Goal: Information Seeking & Learning: Learn about a topic

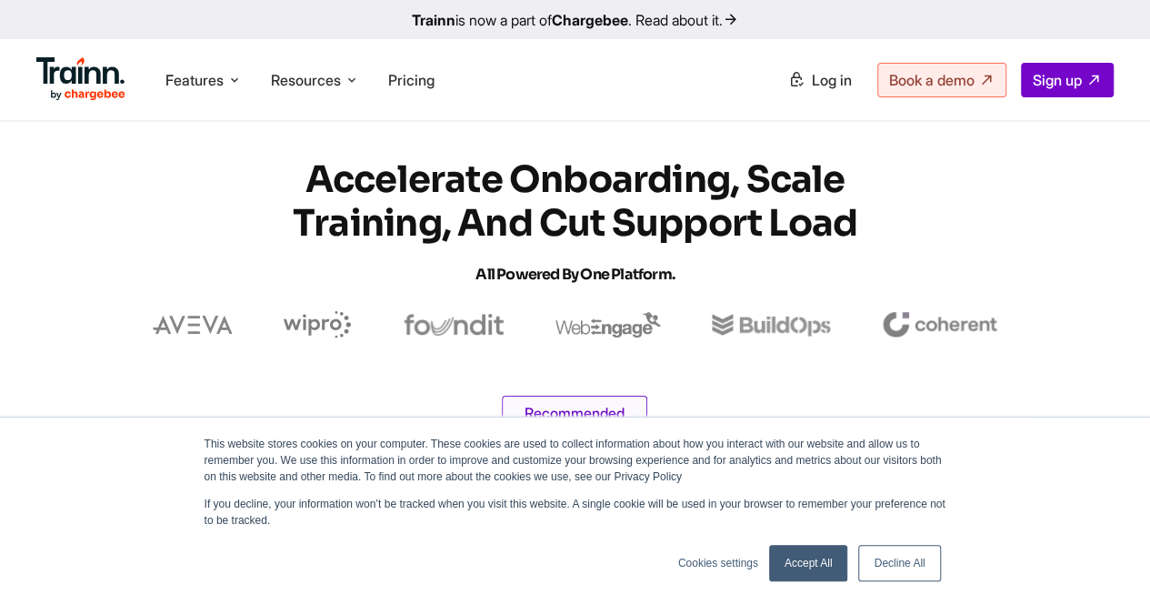
click at [878, 548] on link "Decline All" at bounding box center [899, 563] width 82 height 36
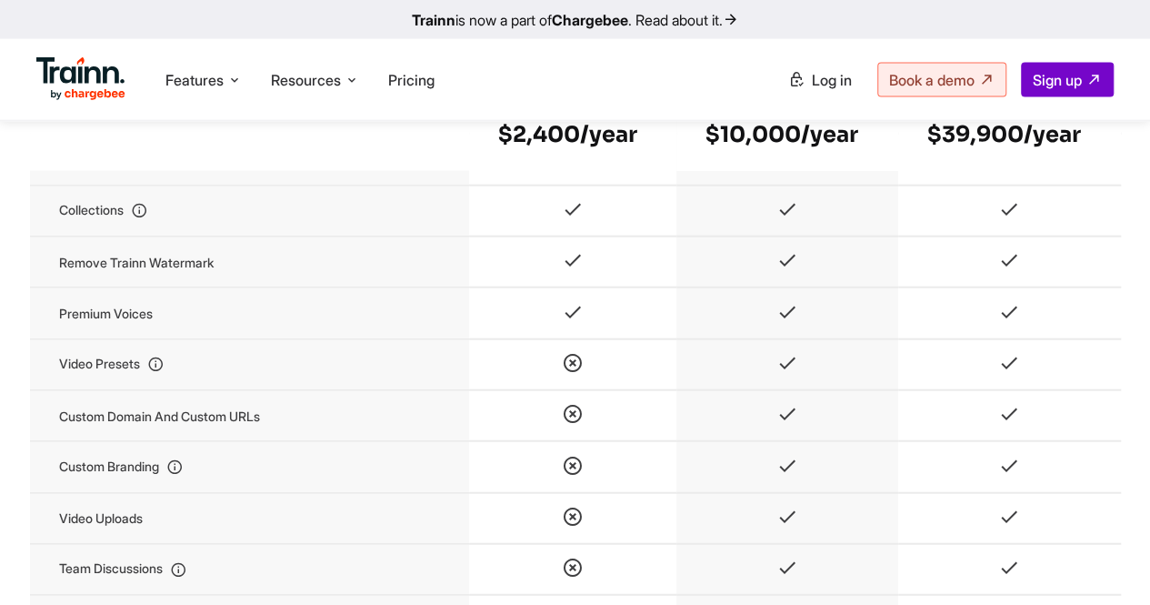
scroll to position [1819, 0]
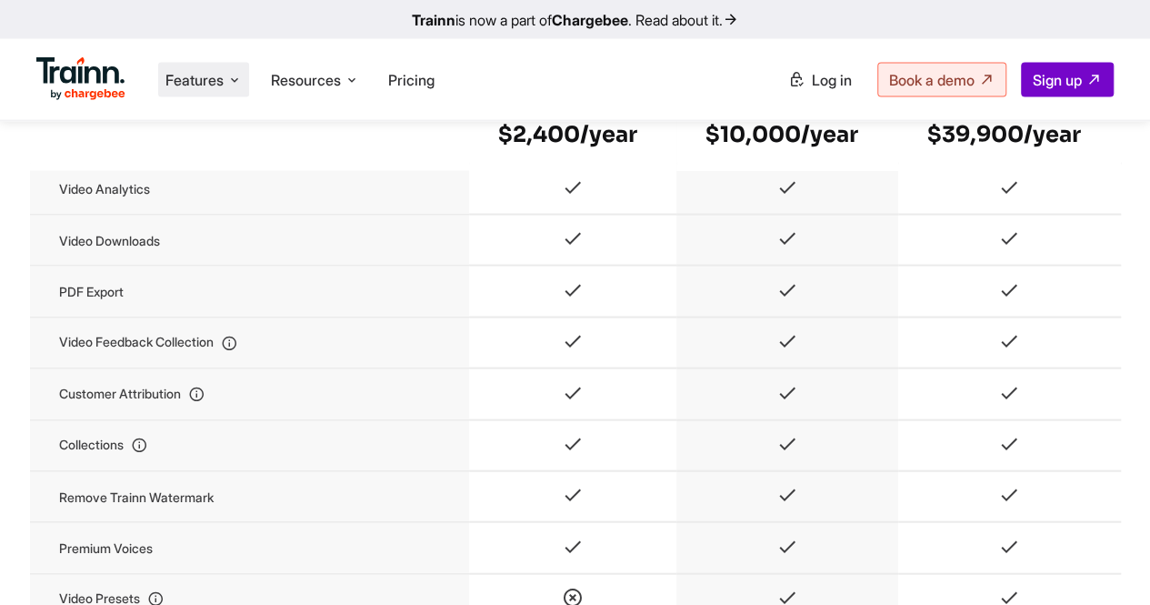
click at [205, 70] on span "Features" at bounding box center [195, 80] width 58 height 20
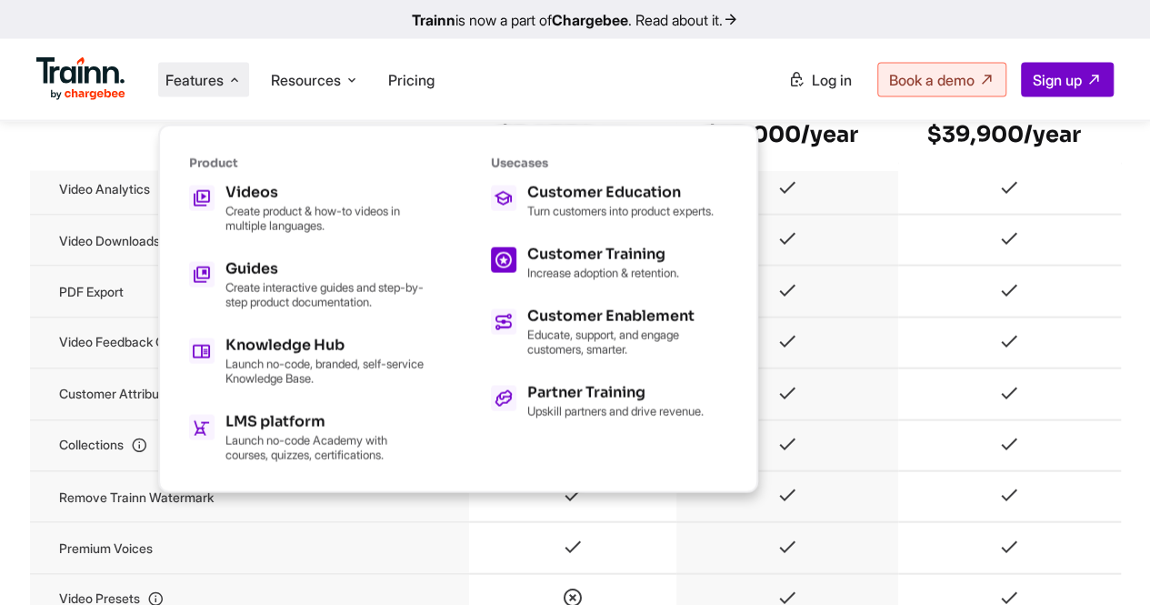
click at [659, 279] on p "Increase adoption & retention." at bounding box center [603, 273] width 152 height 15
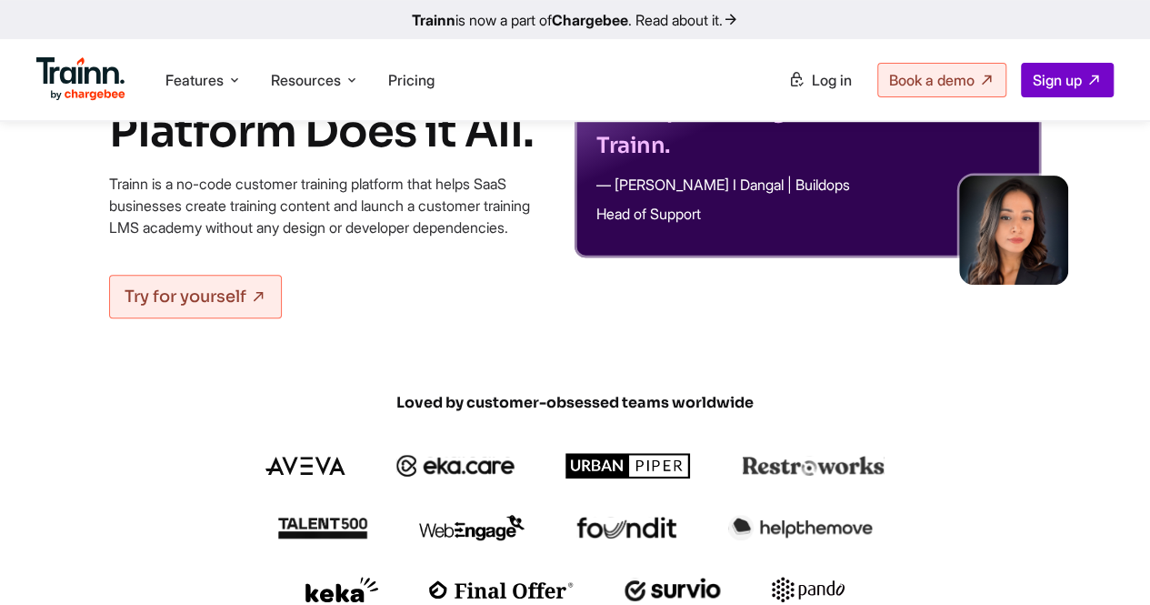
scroll to position [273, 0]
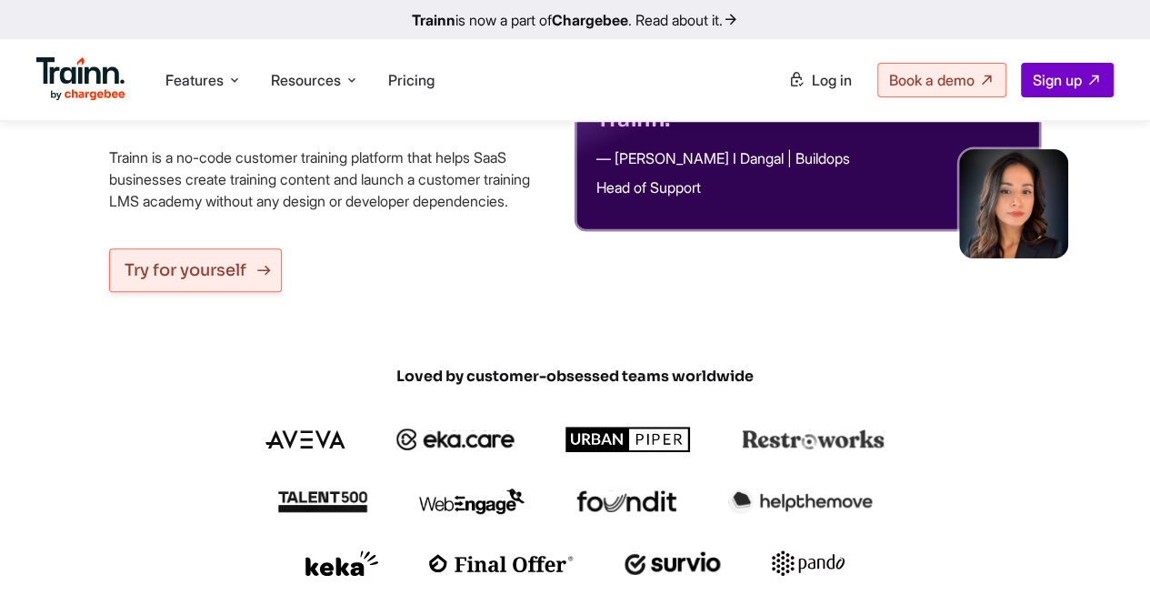
click at [202, 288] on link "Try for yourself" at bounding box center [195, 270] width 173 height 44
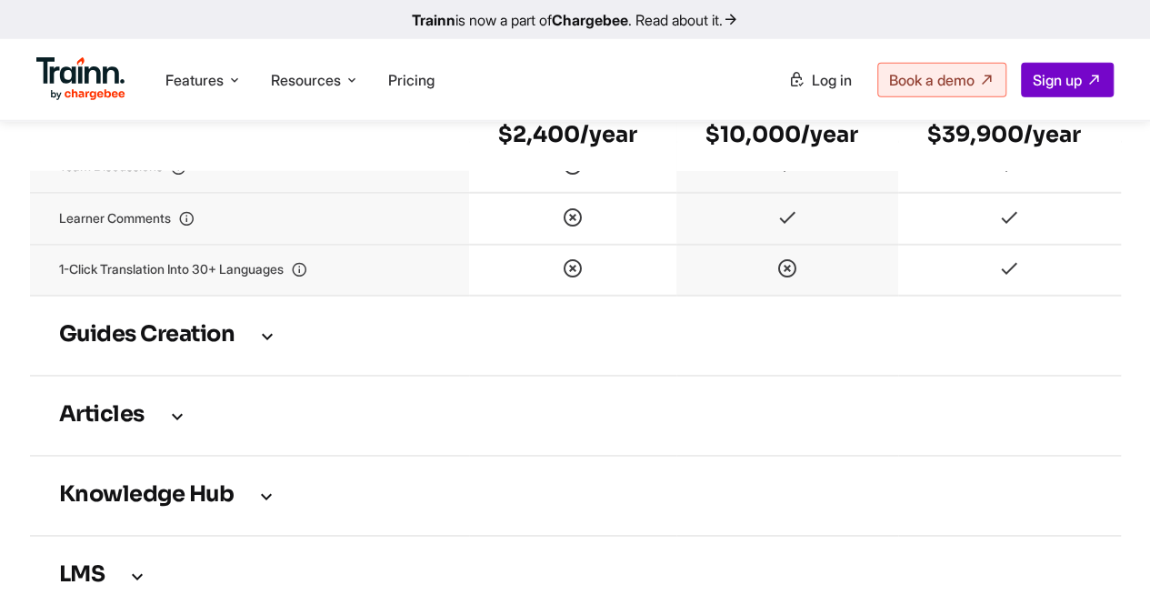
scroll to position [2546, 0]
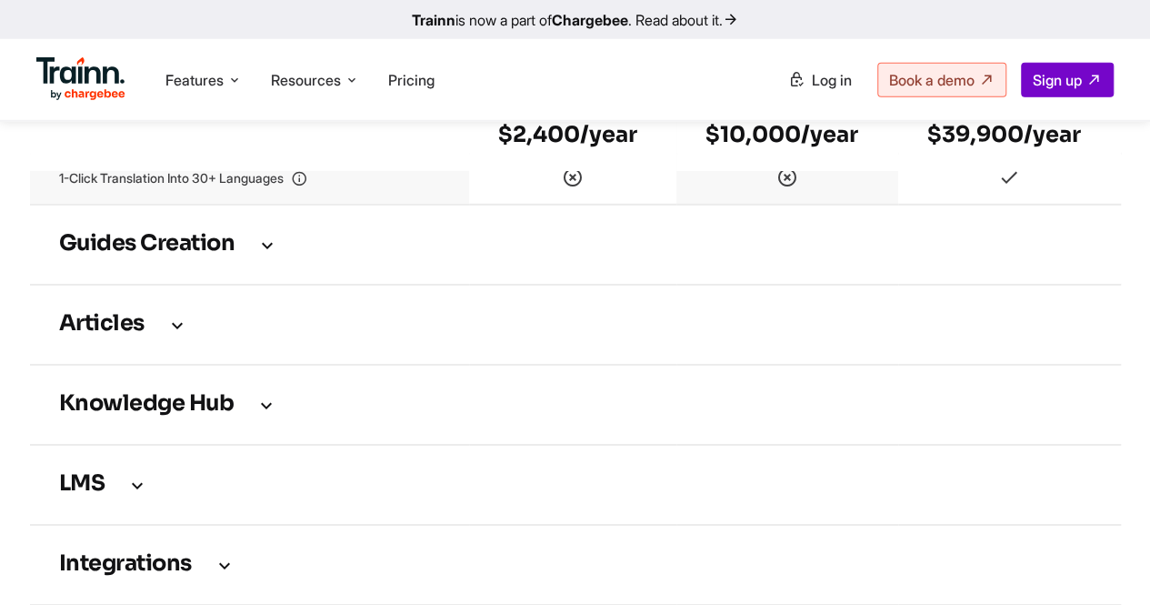
click at [97, 234] on td "Guides creation" at bounding box center [575, 245] width 1091 height 80
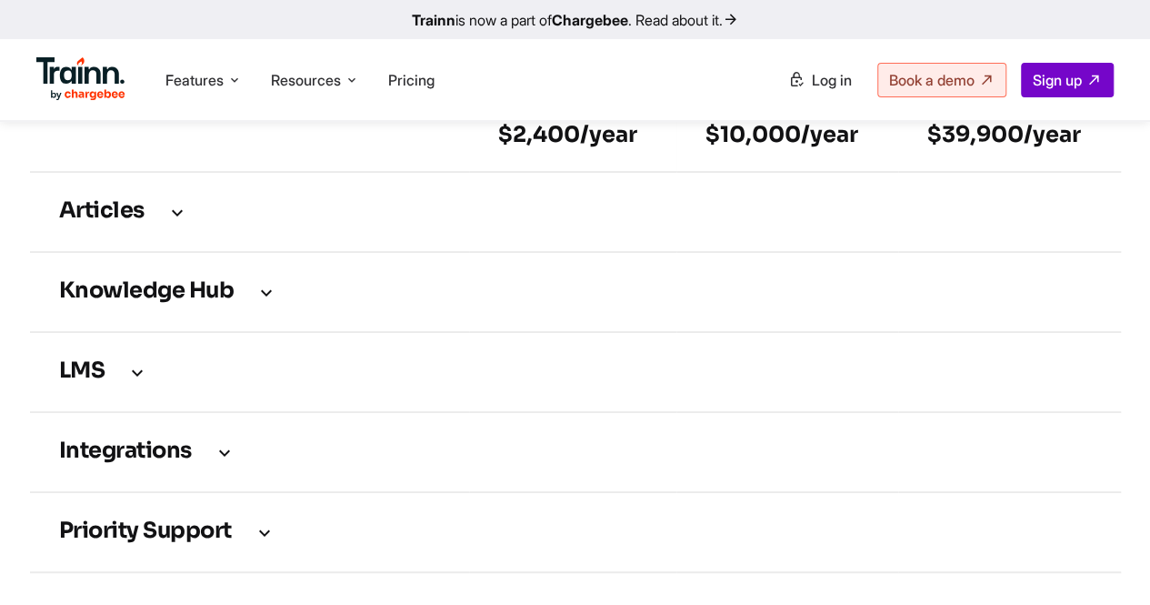
scroll to position [3456, 0]
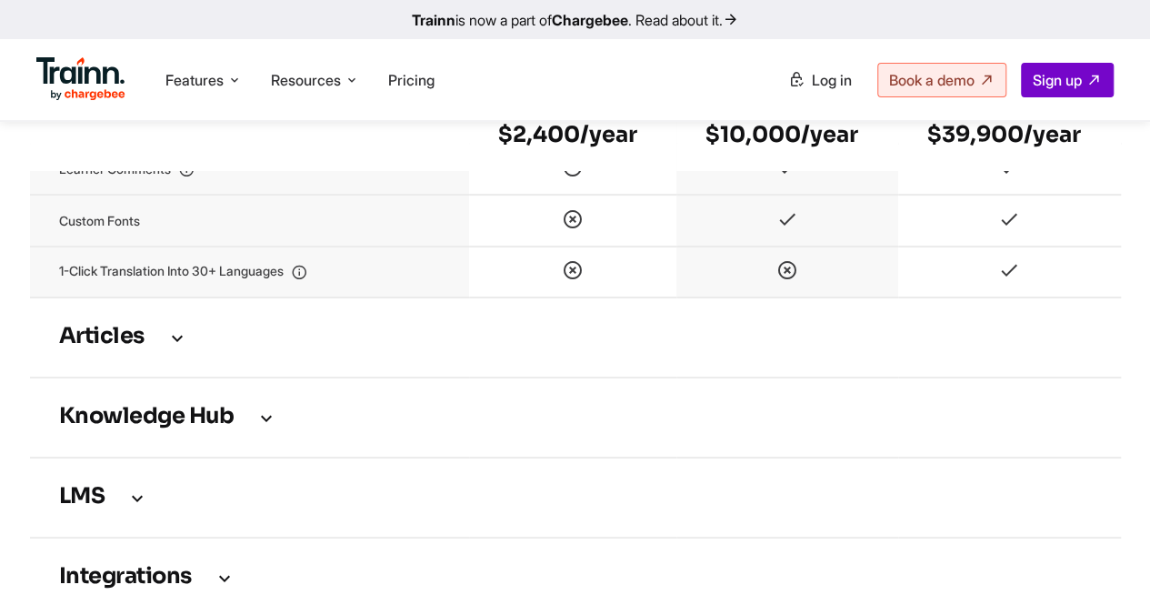
click at [114, 340] on td "Articles" at bounding box center [575, 337] width 1091 height 80
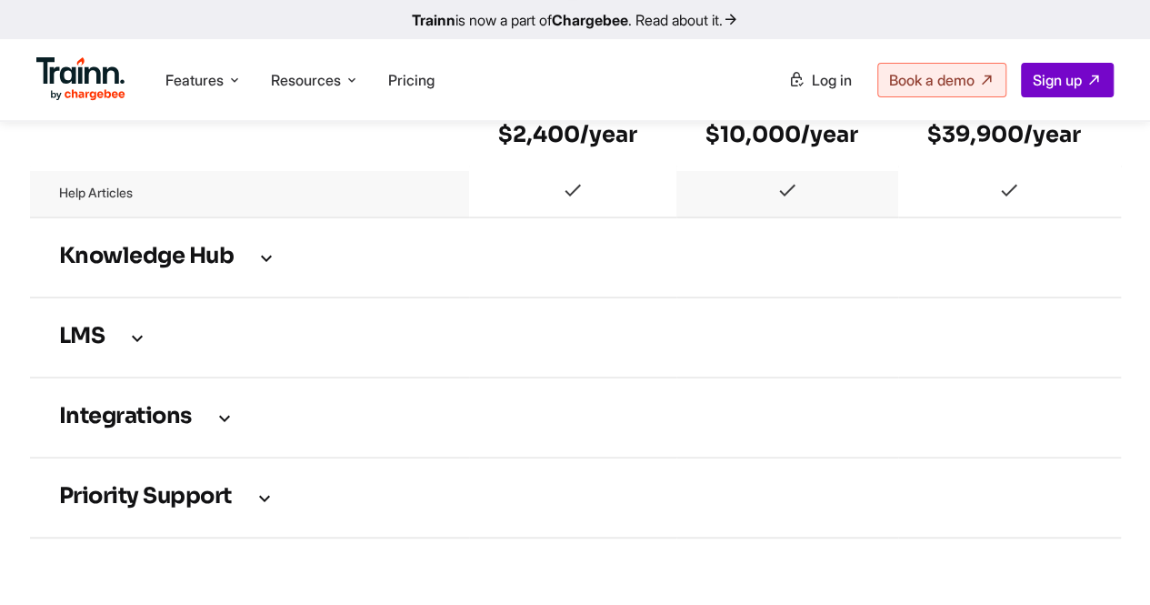
scroll to position [3729, 0]
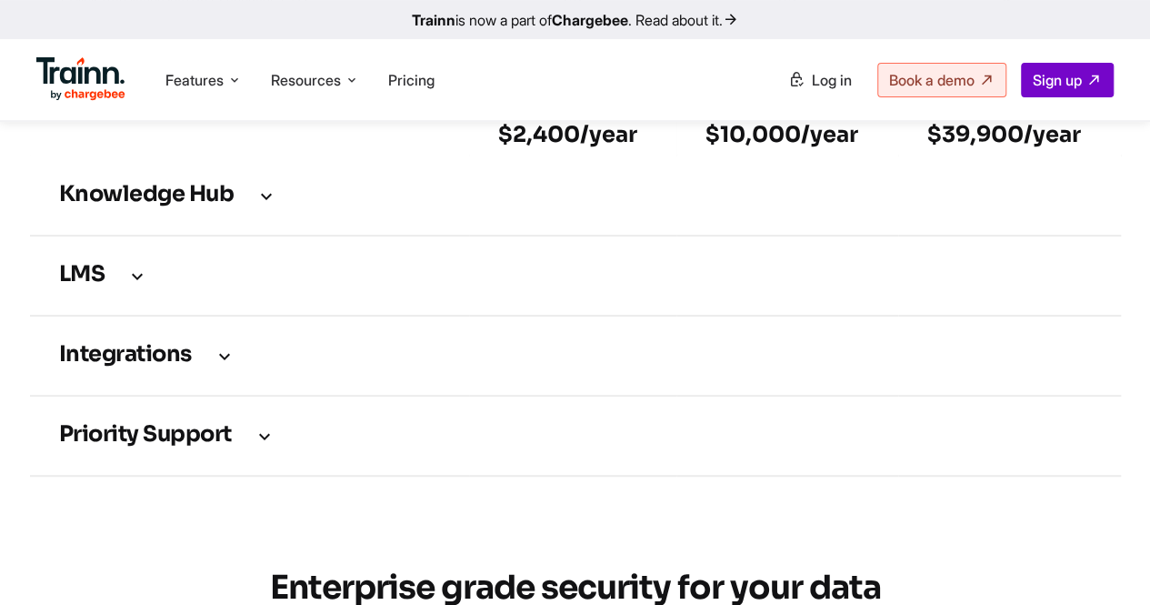
click at [138, 236] on td "Knowledge Hub" at bounding box center [575, 196] width 1091 height 80
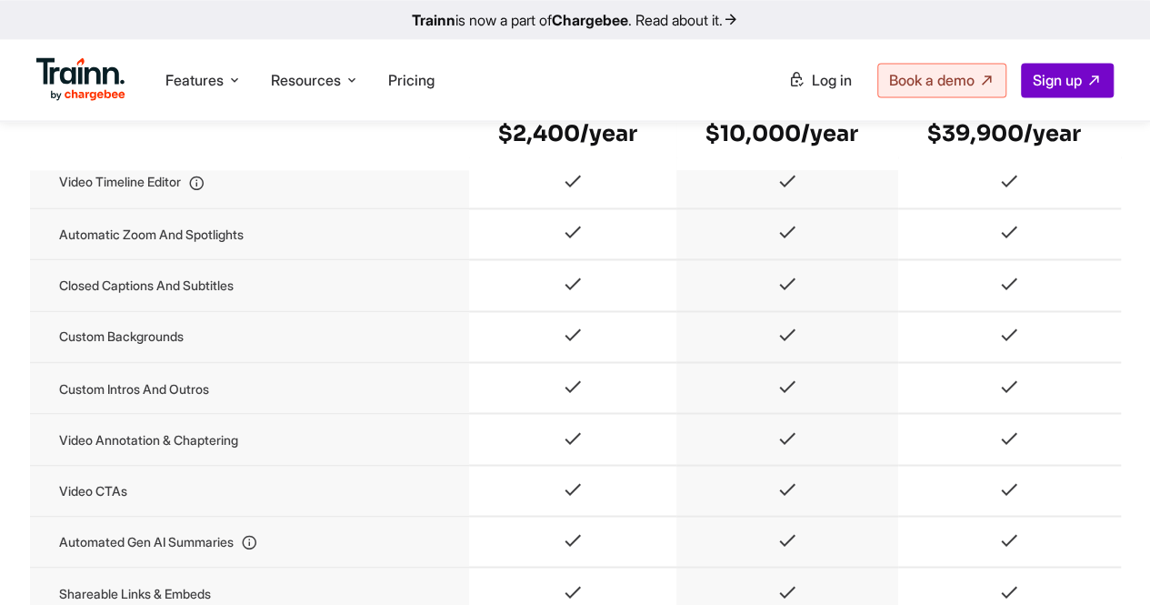
drag, startPoint x: 37, startPoint y: 423, endPoint x: 1, endPoint y: 380, distance: 56.1
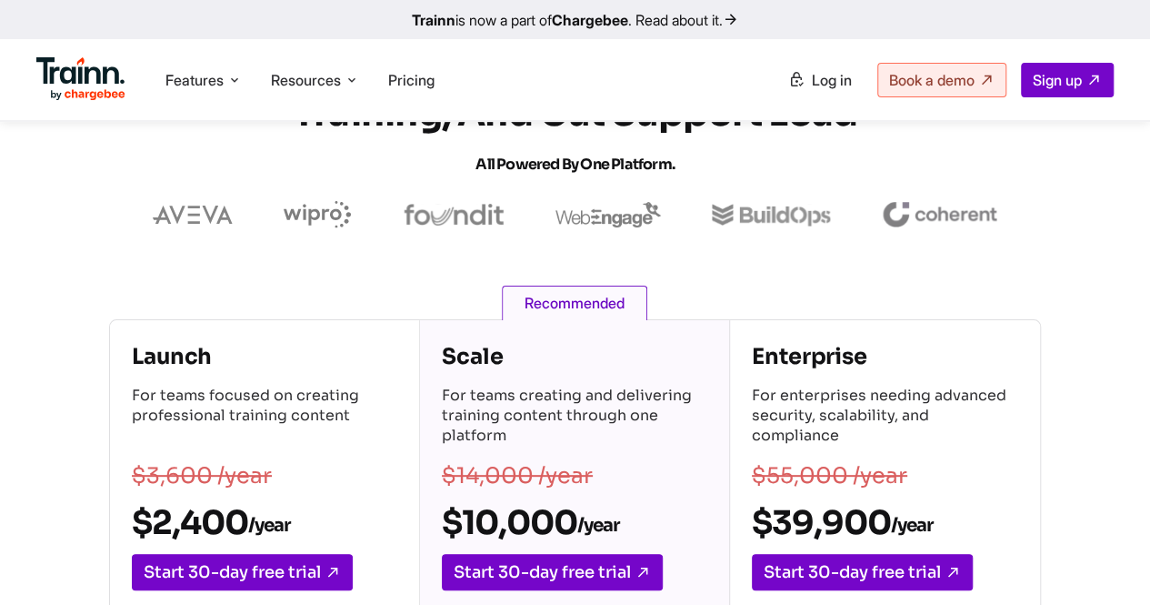
scroll to position [0, 0]
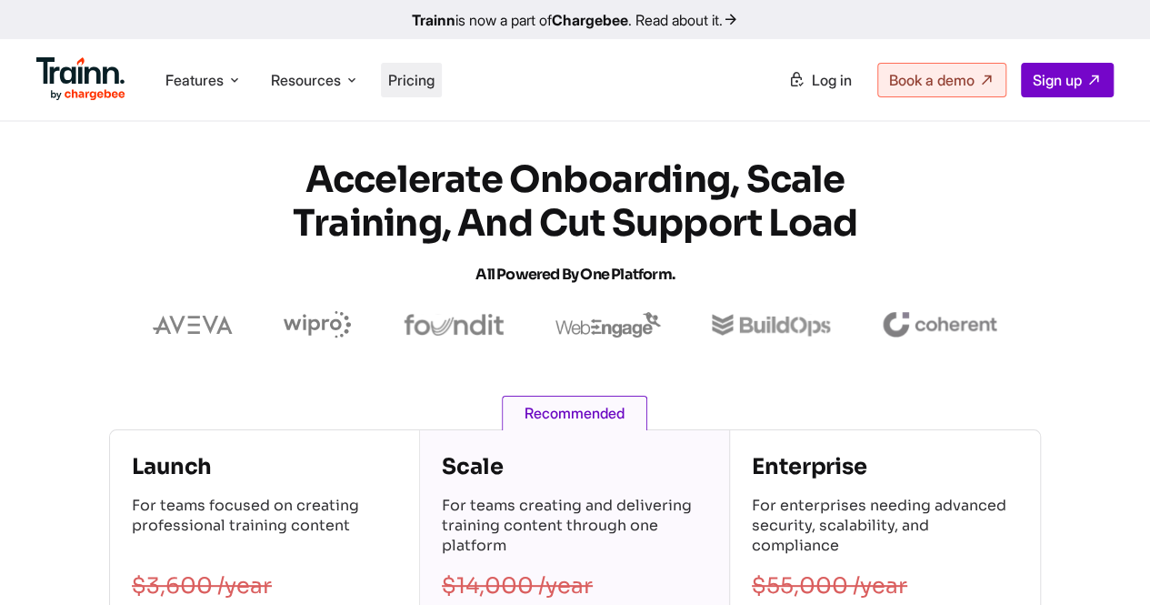
click at [406, 74] on span "Pricing" at bounding box center [411, 80] width 46 height 18
click at [613, 19] on b "Chargebee" at bounding box center [590, 20] width 76 height 18
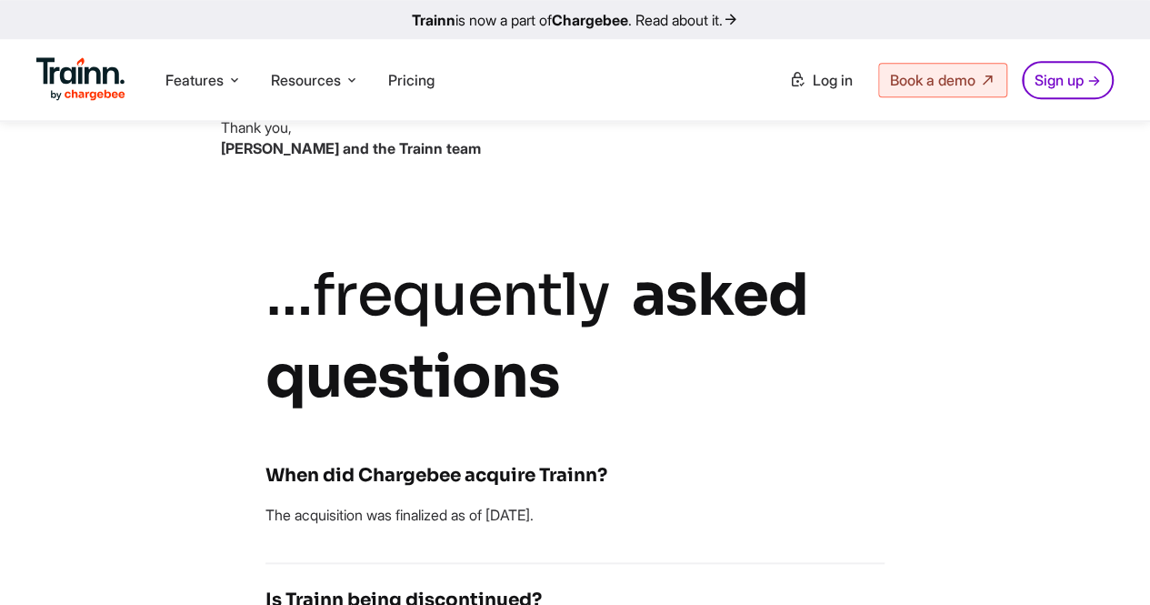
scroll to position [818, 0]
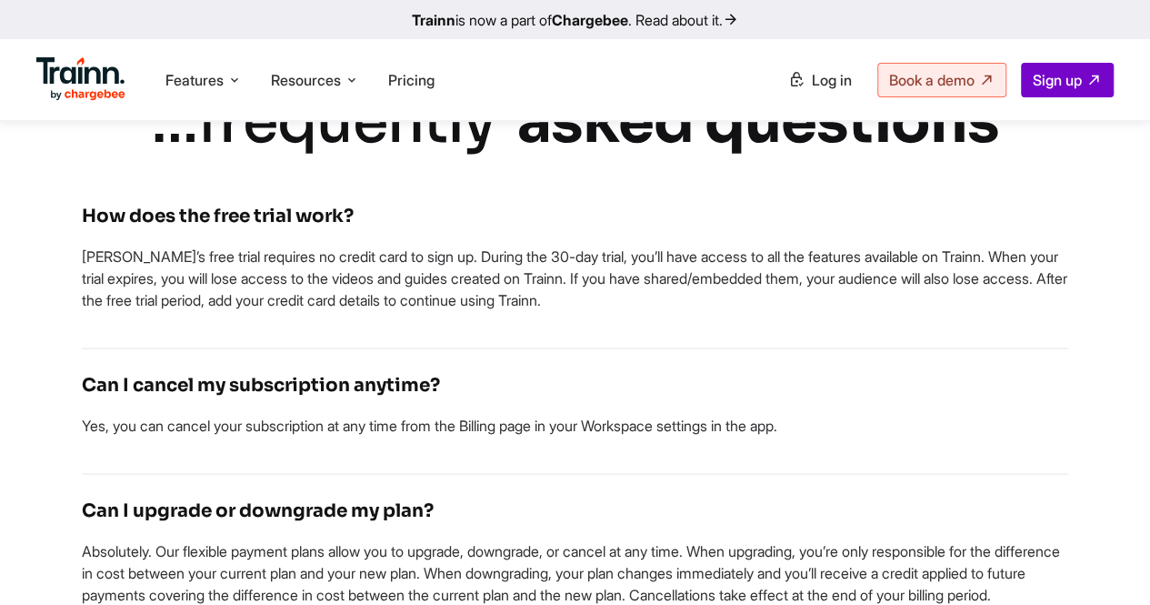
scroll to position [3638, 0]
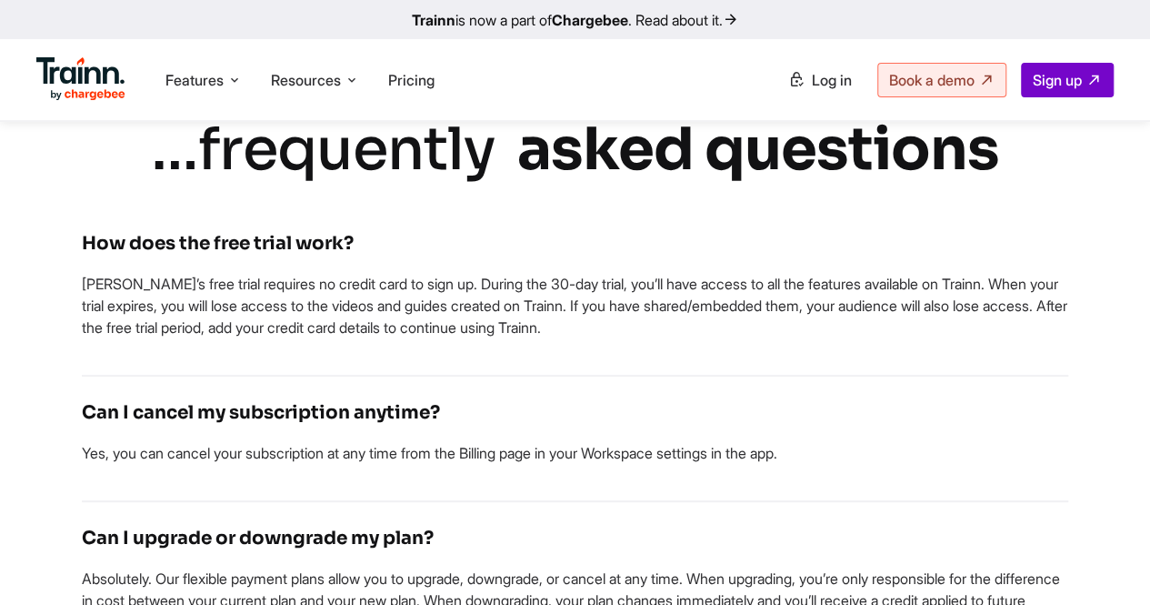
click at [86, 85] on img at bounding box center [80, 79] width 89 height 44
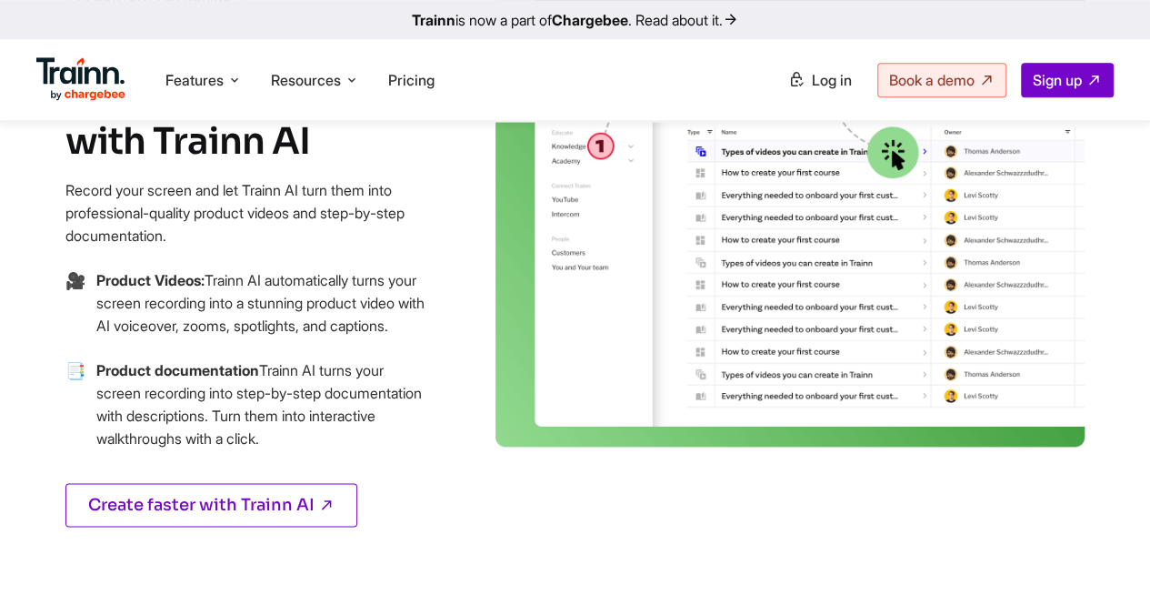
scroll to position [909, 0]
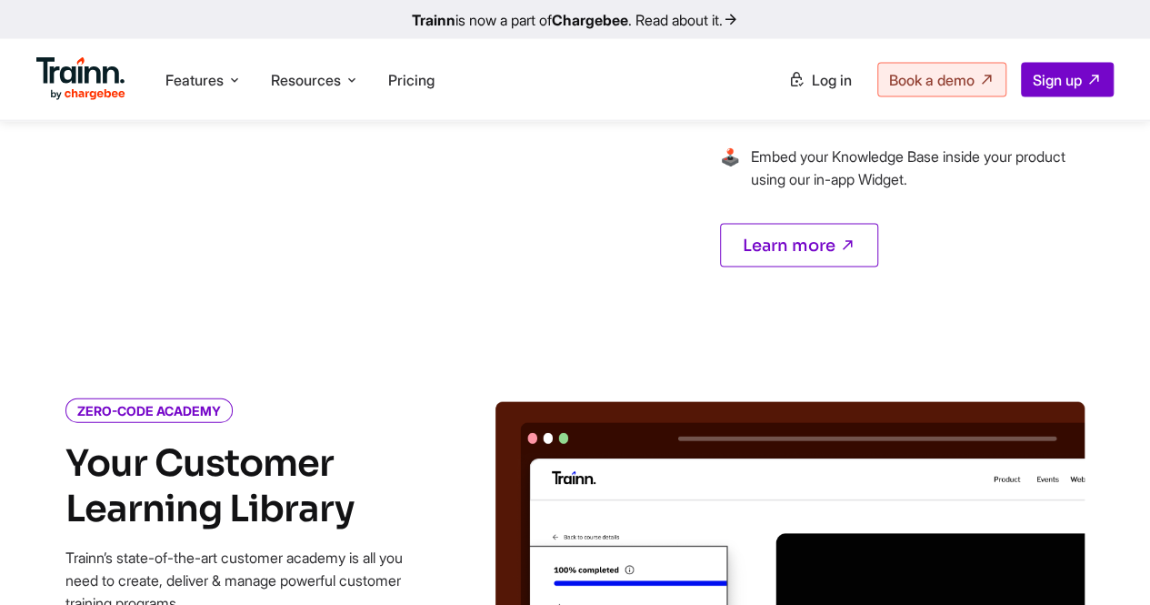
scroll to position [1728, 0]
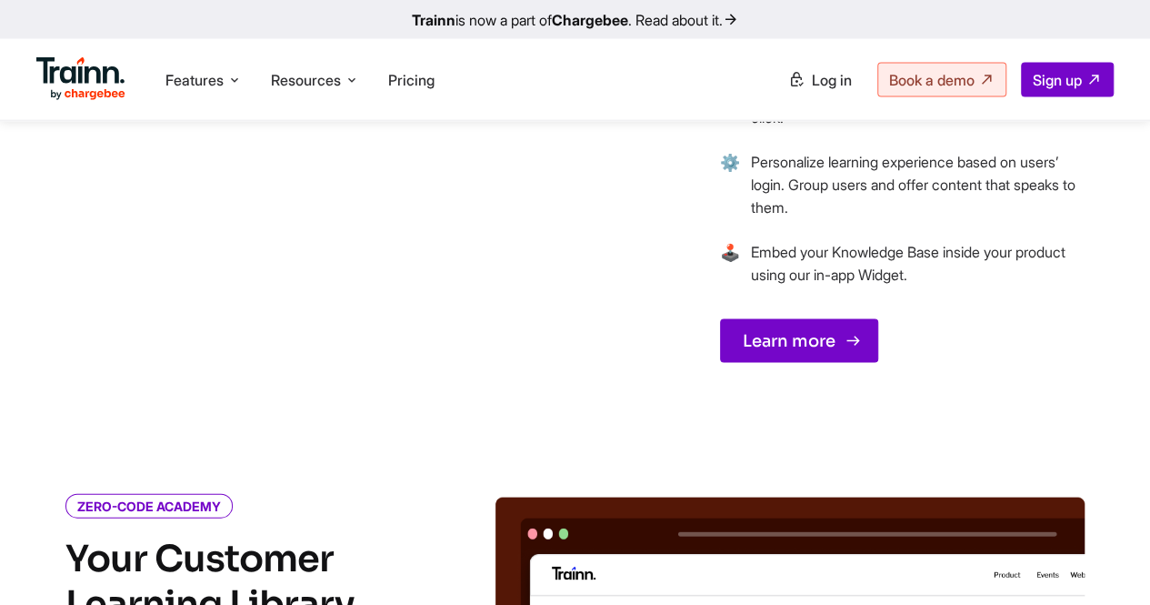
click at [873, 357] on link "Learn more" at bounding box center [799, 341] width 158 height 44
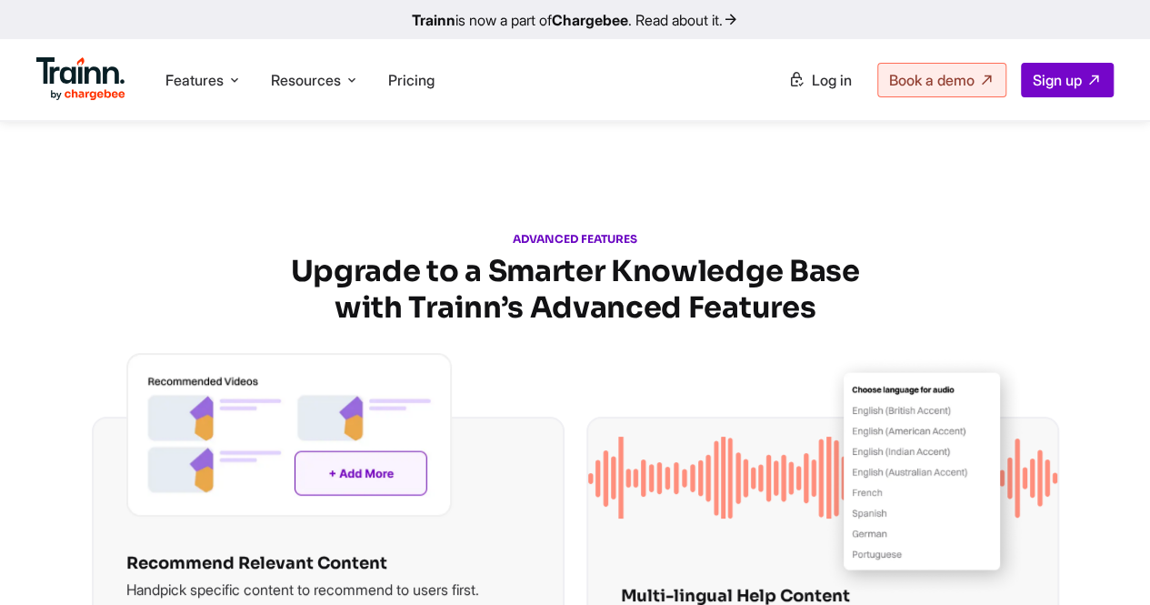
scroll to position [3540, 0]
